Goal: Transaction & Acquisition: Purchase product/service

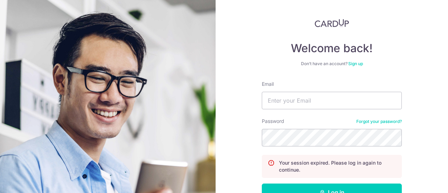
scroll to position [78, 0]
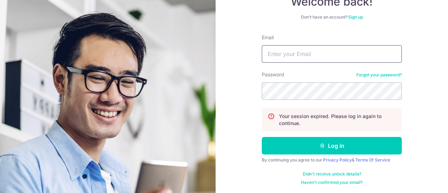
type input "singhiyerfamily@gmail.com"
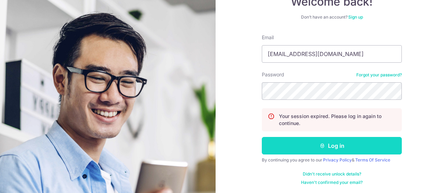
click at [352, 145] on button "Log in" at bounding box center [332, 145] width 140 height 17
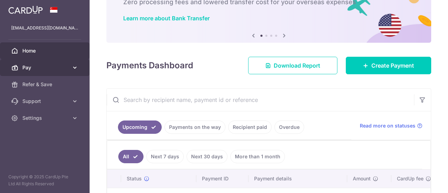
click at [74, 70] on icon at bounding box center [74, 67] width 7 height 7
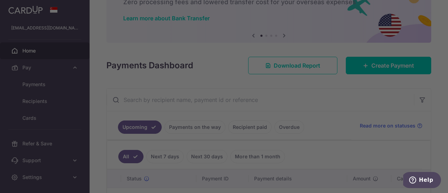
click at [56, 85] on div at bounding box center [226, 97] width 452 height 195
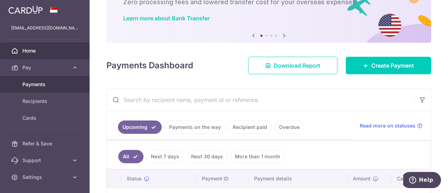
click at [47, 85] on span "Payments" at bounding box center [45, 84] width 46 height 7
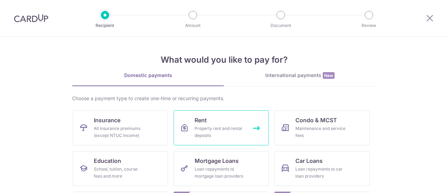
click at [209, 135] on div "Property rent and rental deposits" at bounding box center [219, 132] width 50 height 14
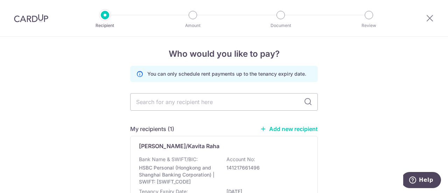
scroll to position [2, 0]
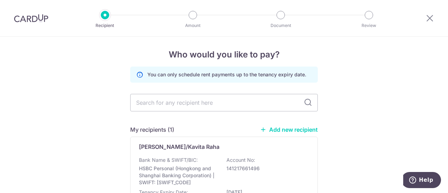
click at [299, 129] on link "Add new recipient" at bounding box center [289, 129] width 58 height 7
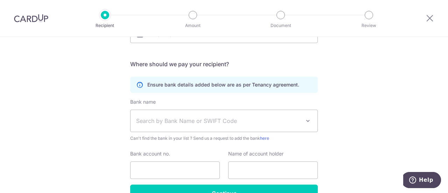
scroll to position [136, 0]
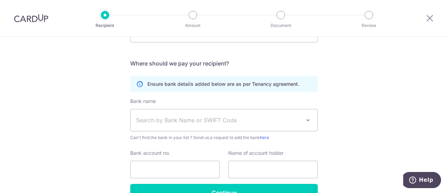
click at [297, 121] on span "Search by Bank Name or SWIFT Code" at bounding box center [218, 120] width 164 height 8
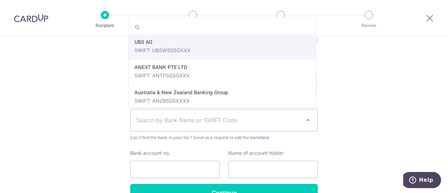
click at [402, 106] on div "Who would you like to pay? Your recipient does not need a CardUp account to rec…" at bounding box center [224, 67] width 448 height 333
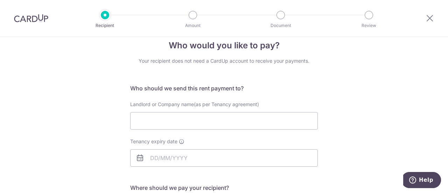
scroll to position [13, 0]
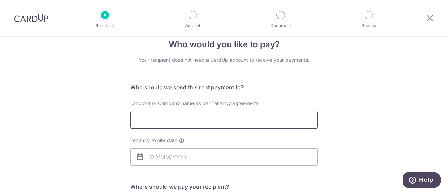
click at [248, 117] on input "Landlord or Company name(as per Tenancy agreement)" at bounding box center [223, 119] width 187 height 17
type input "Lim Toong Yen"
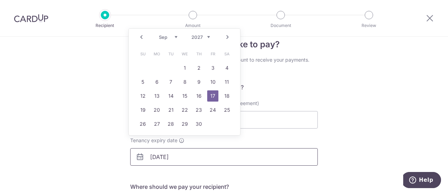
type input "17/09/2027"
click at [211, 98] on link "17" at bounding box center [212, 95] width 11 height 11
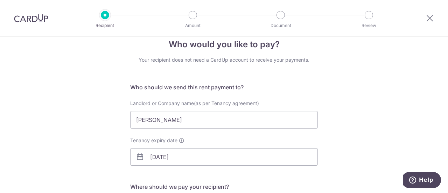
click at [372, 129] on div "Who would you like to pay? Your recipient does not need a CardUp account to rec…" at bounding box center [224, 190] width 448 height 333
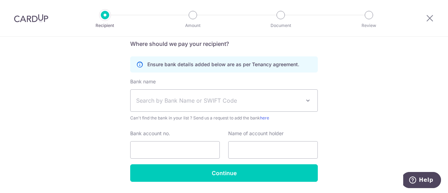
scroll to position [157, 0]
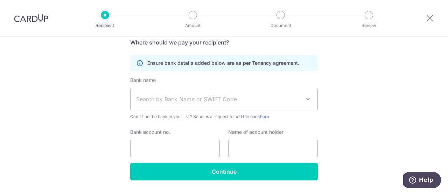
click at [180, 100] on span "Search by Bank Name or SWIFT Code" at bounding box center [218, 99] width 164 height 8
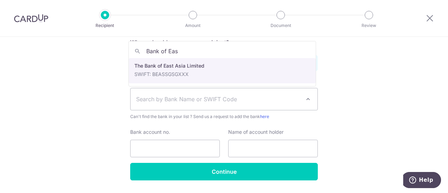
type input "Bank of Eas"
select select "21"
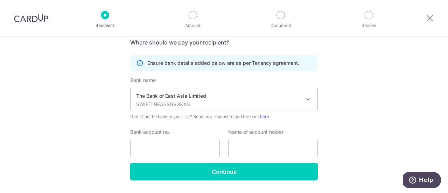
click at [204, 70] on div "Ensure bank details added below are as per Tenancy agreement." at bounding box center [223, 63] width 187 height 16
click at [192, 147] on input "Bank account no." at bounding box center [175, 148] width 90 height 17
click at [198, 143] on input "Bank account no." at bounding box center [175, 148] width 90 height 17
type input "90034575"
click at [237, 148] on input "text" at bounding box center [273, 148] width 90 height 17
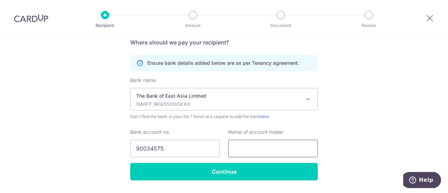
click at [237, 148] on input "text" at bounding box center [273, 148] width 90 height 17
type input "Lim Toong Yen"
click at [418, 144] on div "Who would you like to pay? Your recipient does not need a CardUp account to rec…" at bounding box center [224, 46] width 448 height 333
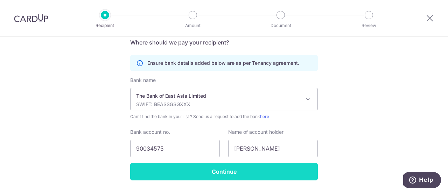
click at [235, 175] on input "Continue" at bounding box center [223, 171] width 187 height 17
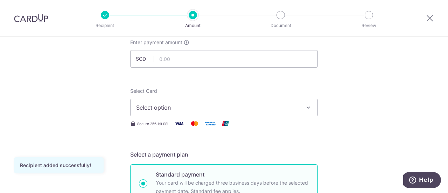
scroll to position [44, 0]
click at [211, 56] on input "text" at bounding box center [223, 58] width 187 height 17
type input "10,000.00"
click at [228, 108] on span "Select option" at bounding box center [217, 107] width 163 height 8
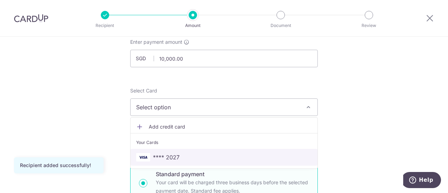
click at [182, 154] on span "**** 2027" at bounding box center [224, 157] width 176 height 8
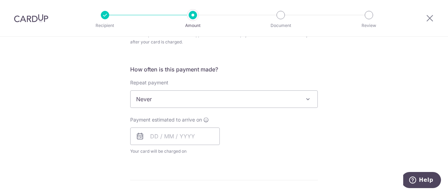
scroll to position [261, 0]
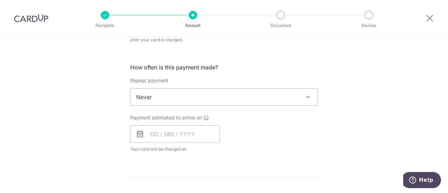
click at [307, 94] on span at bounding box center [308, 97] width 8 height 8
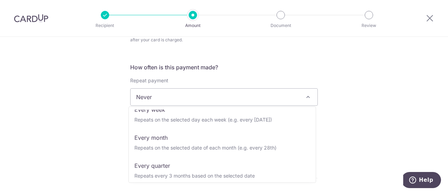
scroll to position [38, 0]
select select "3"
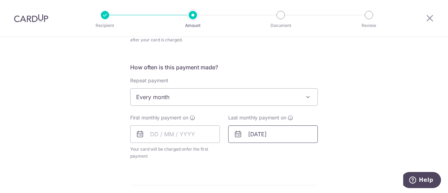
click at [260, 132] on input "17/09/2027" at bounding box center [273, 133] width 90 height 17
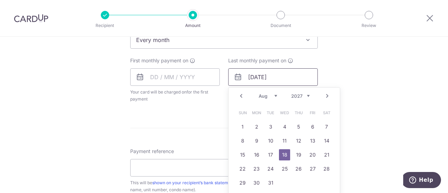
scroll to position [320, 0]
click at [282, 153] on link "18" at bounding box center [284, 153] width 11 height 11
type input "[DATE]"
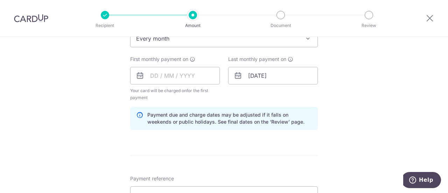
scroll to position [312, 0]
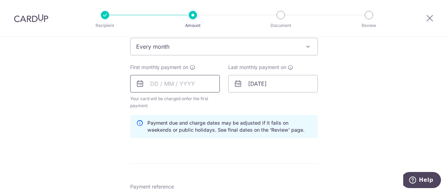
click at [187, 82] on input "text" at bounding box center [175, 83] width 90 height 17
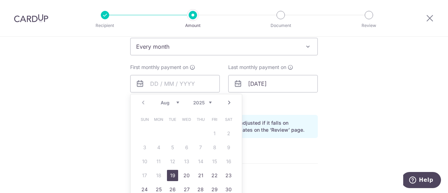
click at [228, 101] on link "Next" at bounding box center [229, 102] width 8 height 8
click at [144, 106] on link "Prev" at bounding box center [143, 102] width 8 height 8
click at [212, 175] on link "22" at bounding box center [214, 175] width 11 height 11
type input "[DATE]"
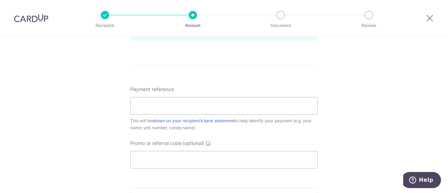
scroll to position [412, 0]
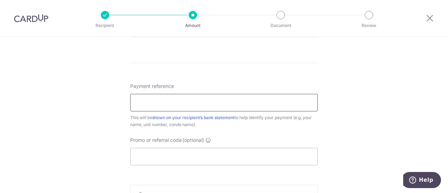
click at [211, 103] on input "Payment reference" at bounding box center [223, 102] width 187 height 17
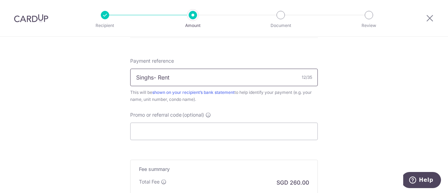
scroll to position [455, 0]
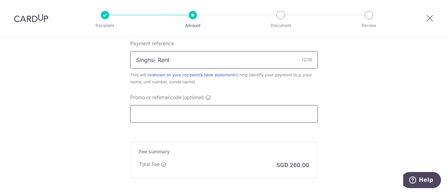
type input "Singhs- Rent"
click at [263, 111] on input "Promo or referral code (optional)" at bounding box center [223, 113] width 187 height 17
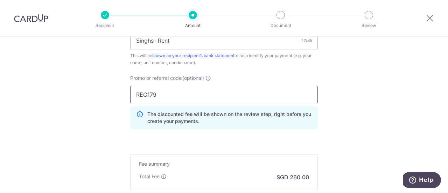
scroll to position [483, 0]
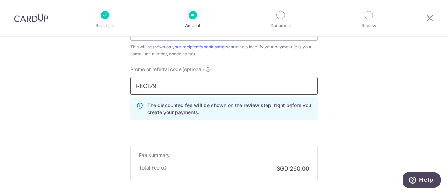
drag, startPoint x: 198, startPoint y: 80, endPoint x: 80, endPoint y: 79, distance: 117.9
paste input "3HOME25R"
type input "3HOME25R"
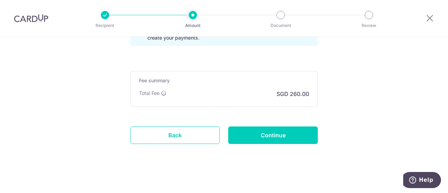
scroll to position [558, 0]
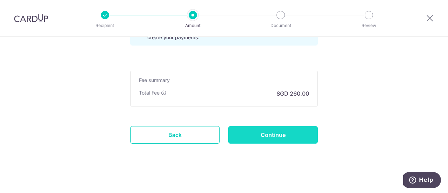
click at [294, 130] on input "Continue" at bounding box center [273, 134] width 90 height 17
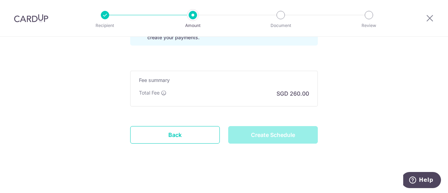
type input "Create Schedule"
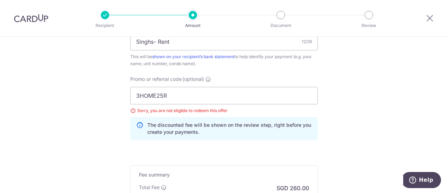
scroll to position [456, 0]
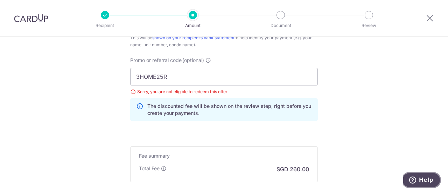
click at [421, 181] on span "Help" at bounding box center [426, 180] width 14 height 6
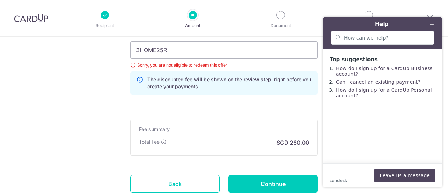
scroll to position [533, 0]
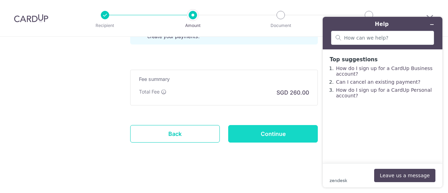
click at [280, 132] on input "Continue" at bounding box center [273, 133] width 90 height 17
type input "Update Schedule"
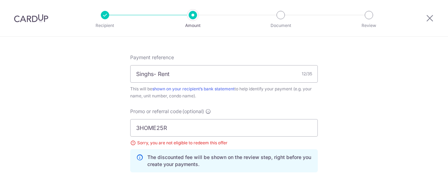
scroll to position [408, 0]
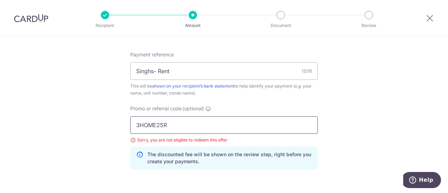
drag, startPoint x: 169, startPoint y: 124, endPoint x: 86, endPoint y: 117, distance: 82.9
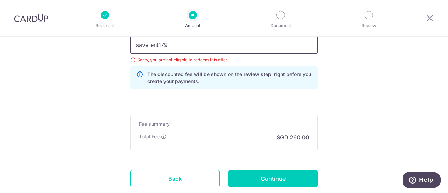
scroll to position [488, 0]
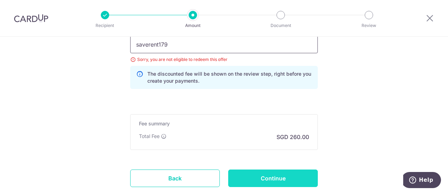
type input "saverent179"
click at [290, 172] on input "Continue" at bounding box center [273, 177] width 90 height 17
type input "Update Schedule"
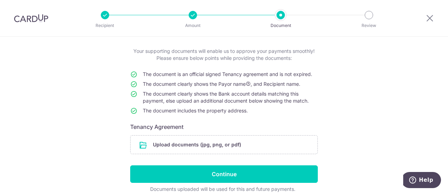
scroll to position [35, 0]
